Goal: Task Accomplishment & Management: Use online tool/utility

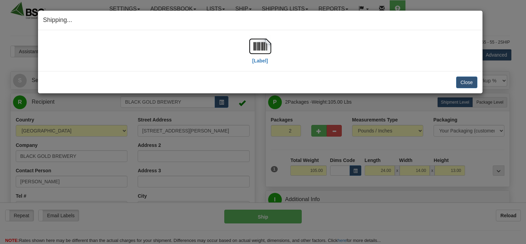
select select "0"
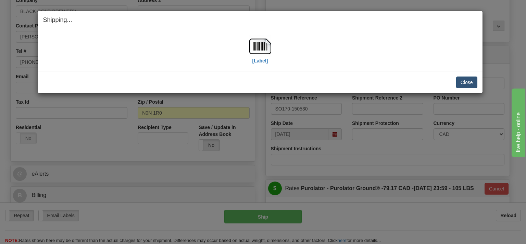
scroll to position [145, 0]
click at [467, 83] on button "Close" at bounding box center [466, 82] width 21 height 12
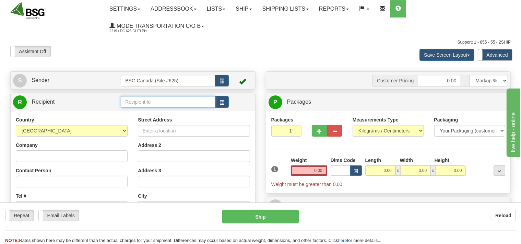
click at [146, 103] on input "text" at bounding box center [168, 102] width 94 height 12
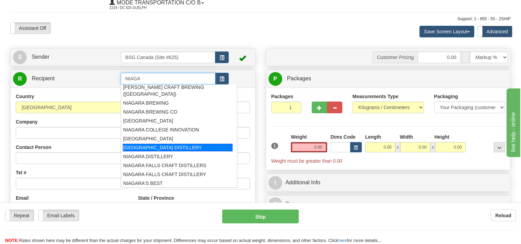
scroll to position [36, 0]
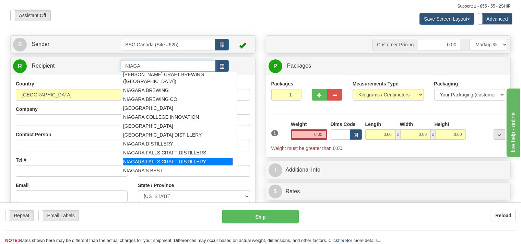
click at [159, 160] on div "NIAGARA FALLS CRAFT DISTILLERY" at bounding box center [178, 162] width 110 height 8
type input "NIAGARA FALLS CRAFT DISTILLERY"
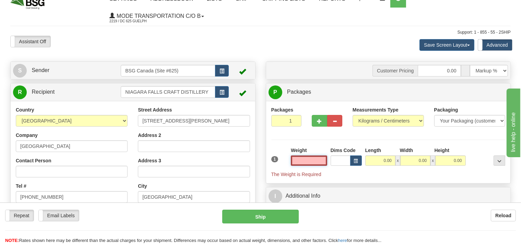
scroll to position [0, 0]
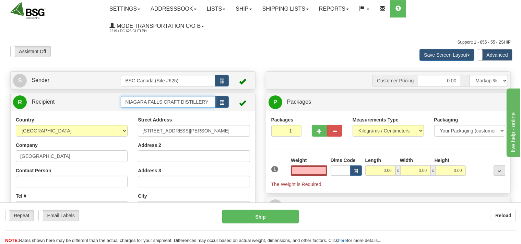
type input "0.00"
drag, startPoint x: 209, startPoint y: 102, endPoint x: 79, endPoint y: 95, distance: 130.4
click at [121, 97] on input "NIAGARA FALLS CRAFT DISTILLERY" at bounding box center [168, 102] width 94 height 12
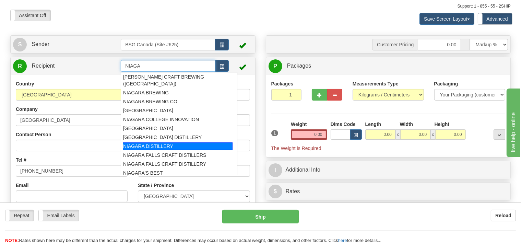
click at [143, 145] on div "NIAGARA DISTILLERY" at bounding box center [178, 146] width 110 height 8
type input "NIAGARA DISTILLERY"
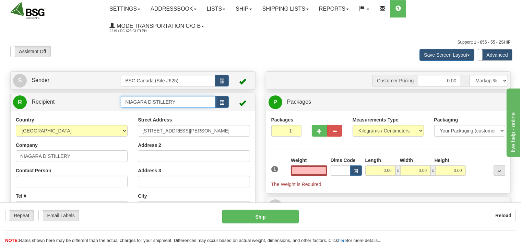
type input "0.00"
click at [177, 105] on input "NIAGARA DISTILLERY" at bounding box center [168, 102] width 94 height 12
type input "N"
type input "NIAGARA DISTILLERY AND BBQ"
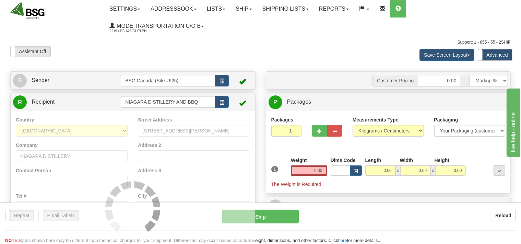
click at [169, 116] on div "Country AFGHANISTAN ALAND ISLANDS ALBANIA ALGERIA AMERICAN SAMOA ANDORRA ANGOLA…" at bounding box center [133, 208] width 244 height 195
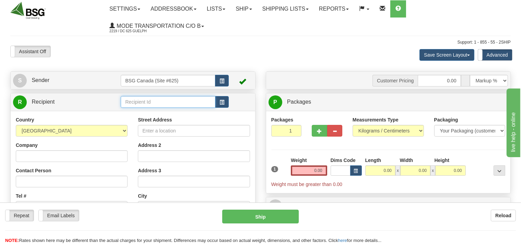
click at [137, 102] on input "text" at bounding box center [168, 102] width 94 height 12
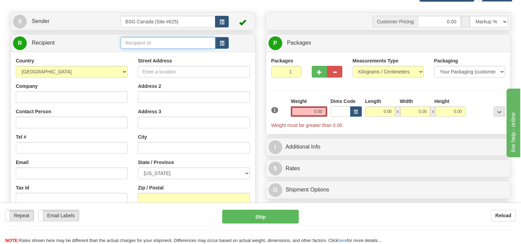
scroll to position [108, 0]
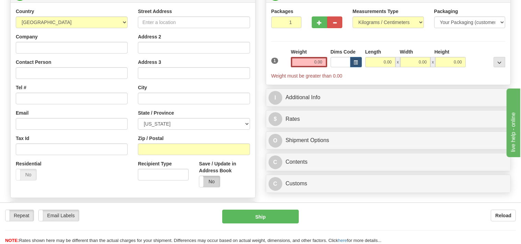
click at [212, 178] on label "No" at bounding box center [209, 181] width 20 height 11
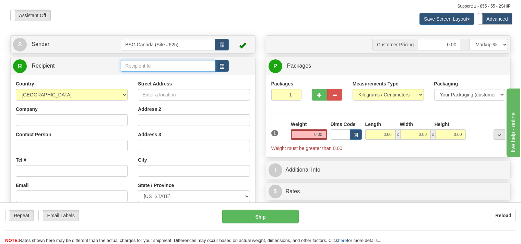
click at [130, 65] on input "text" at bounding box center [168, 66] width 94 height 12
drag, startPoint x: 181, startPoint y: 70, endPoint x: 98, endPoint y: 74, distance: 82.7
click at [121, 72] on input "niagara distillery and bbq" at bounding box center [168, 66] width 94 height 12
drag, startPoint x: 201, startPoint y: 66, endPoint x: 101, endPoint y: 65, distance: 99.7
click at [121, 65] on input "NIAGARA DISTILLERY AND BBQ" at bounding box center [168, 66] width 94 height 12
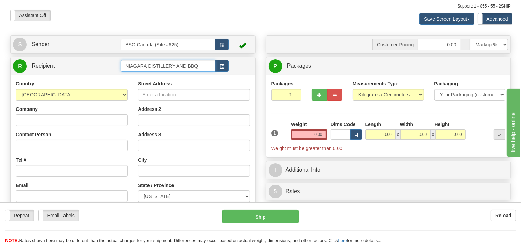
type input "NIAGARA DISTILLERY AND BBQ"
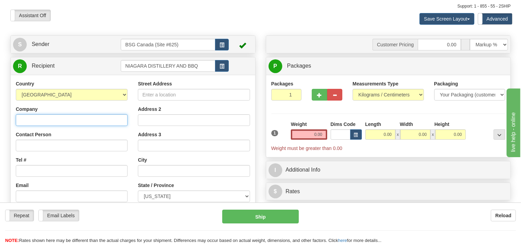
click at [64, 119] on input "Company" at bounding box center [72, 120] width 112 height 12
paste input "NIAGARA DISTILLERY AND BBQ"
type input "NIAGARA DISTILLERY AND BBQ"
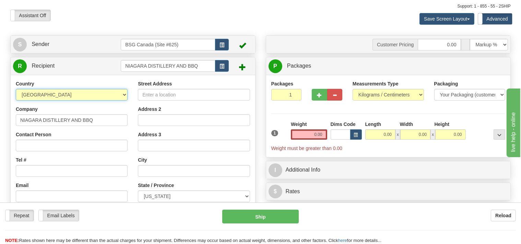
click at [16, 89] on select "[GEOGRAPHIC_DATA] [GEOGRAPHIC_DATA] [GEOGRAPHIC_DATA] [GEOGRAPHIC_DATA] [US_STA…" at bounding box center [72, 95] width 112 height 12
select select "CA"
click option "[GEOGRAPHIC_DATA]" at bounding box center [0, 0] width 0 height 0
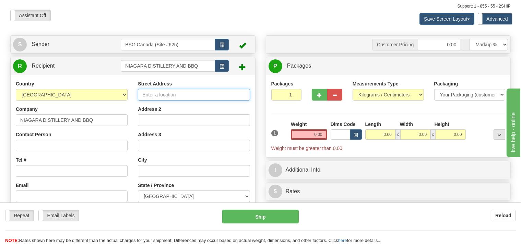
click at [174, 98] on input "Street Address" at bounding box center [194, 95] width 112 height 12
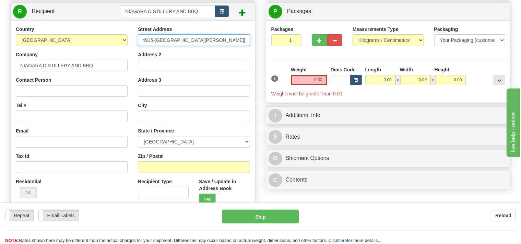
scroll to position [108, 0]
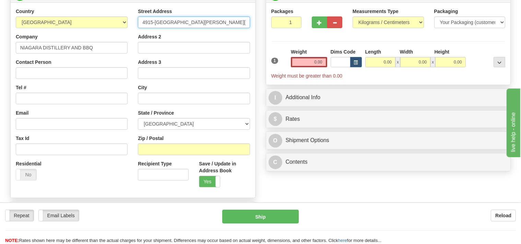
type input "4915-[GEOGRAPHIC_DATA][PERSON_NAME][PERSON_NAME]"
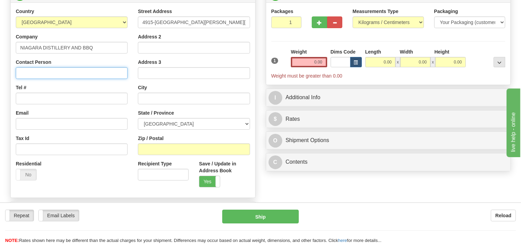
click at [54, 76] on input "Contact Person" at bounding box center [72, 73] width 112 height 12
click at [28, 72] on input "[MEDICAL_DATA]" at bounding box center [72, 73] width 112 height 12
type input "Aman"
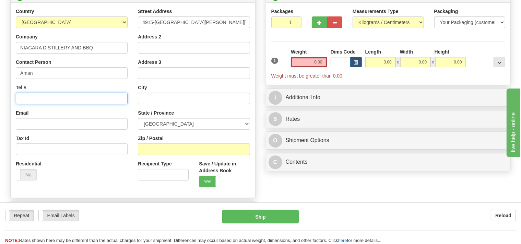
click at [39, 95] on input "Tel #" at bounding box center [72, 99] width 112 height 12
type input "[PHONE_NUMBER]"
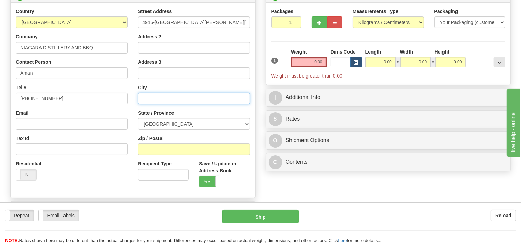
click at [167, 98] on input "text" at bounding box center [194, 99] width 112 height 12
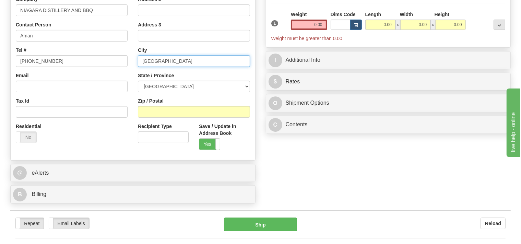
scroll to position [145, 0]
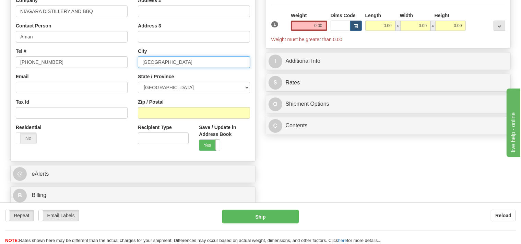
type input "[GEOGRAPHIC_DATA]"
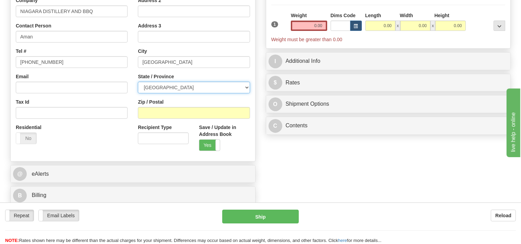
click at [138, 82] on select "[GEOGRAPHIC_DATA] [GEOGRAPHIC_DATA] [GEOGRAPHIC_DATA] [GEOGRAPHIC_DATA] [GEOGRA…" at bounding box center [194, 88] width 112 height 12
select select "ON"
click option "[GEOGRAPHIC_DATA]" at bounding box center [0, 0] width 0 height 0
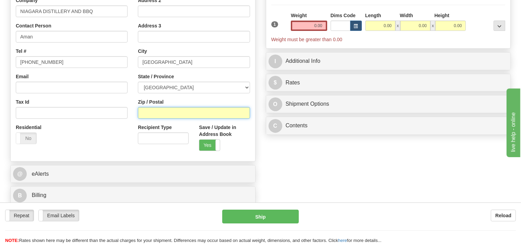
click at [154, 111] on input "Zip / Postal" at bounding box center [194, 113] width 112 height 12
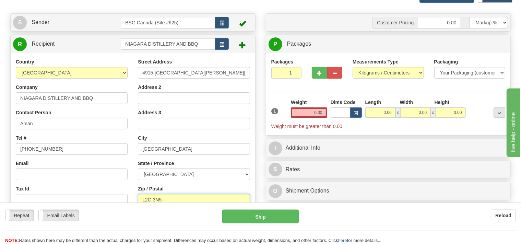
scroll to position [0, 0]
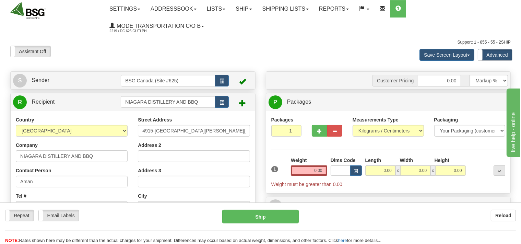
type input "L2G 3N5"
click at [352, 125] on select "Pounds / Inches Kilograms / Centimeters" at bounding box center [387, 131] width 71 height 12
select select "0"
click option "Pounds / Inches" at bounding box center [0, 0] width 0 height 0
click at [309, 169] on input "0.00" at bounding box center [309, 170] width 36 height 10
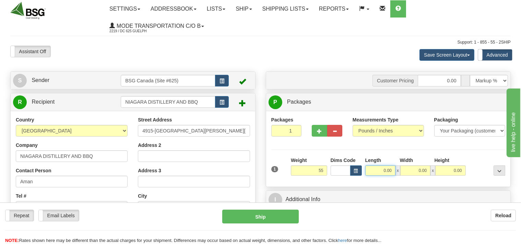
type input "55.00"
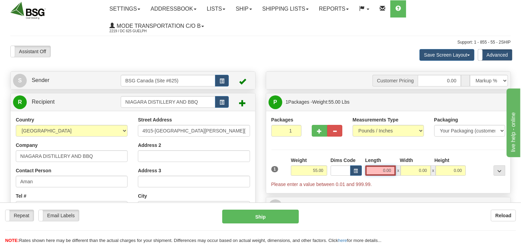
click at [374, 169] on input "0.00" at bounding box center [380, 170] width 31 height 10
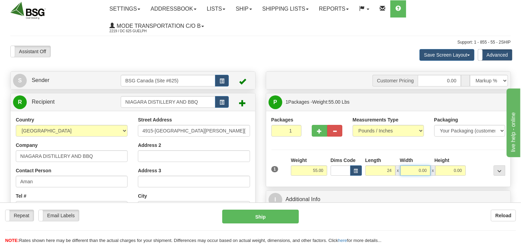
type input "24.00"
click at [411, 169] on input "0.00" at bounding box center [415, 170] width 30 height 10
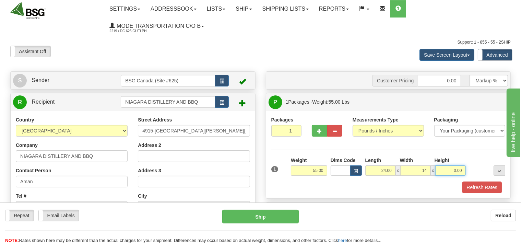
type input "14.00"
click at [439, 168] on input "0.00" at bounding box center [450, 170] width 30 height 10
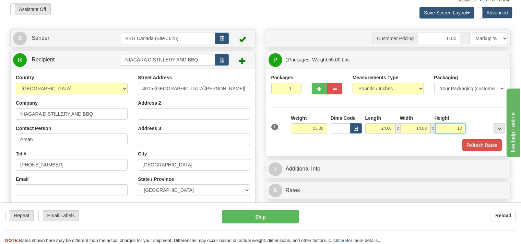
scroll to position [72, 0]
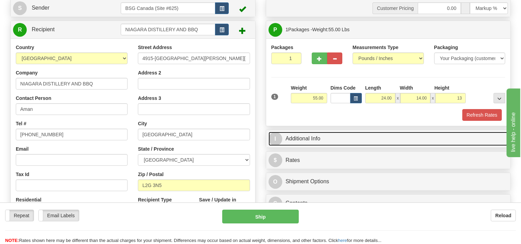
type input "13.00"
click at [312, 138] on link "I Additional Info" at bounding box center [388, 139] width 240 height 14
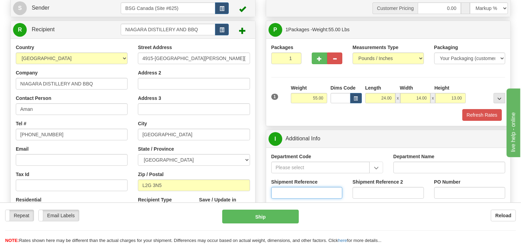
click at [292, 196] on input "Shipment Reference" at bounding box center [306, 193] width 71 height 12
type input "SO170-150595"
click at [477, 109] on button "Refresh Rates" at bounding box center [481, 115] width 39 height 12
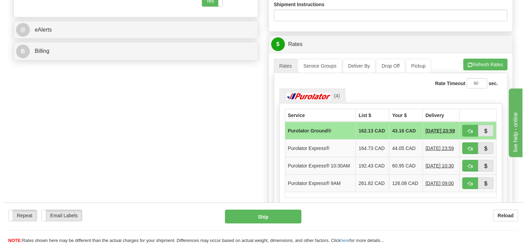
scroll to position [289, 0]
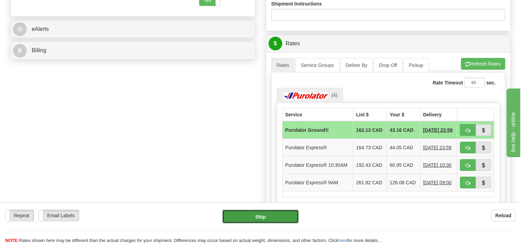
click at [269, 218] on button "Ship" at bounding box center [260, 216] width 76 height 14
type input "260"
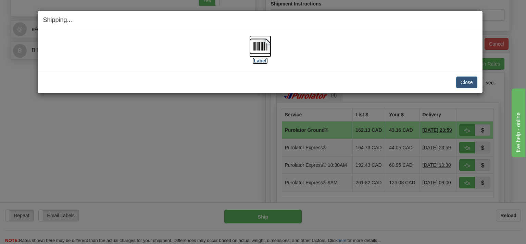
click at [258, 45] on img at bounding box center [260, 46] width 22 height 22
